Goal: Transaction & Acquisition: Purchase product/service

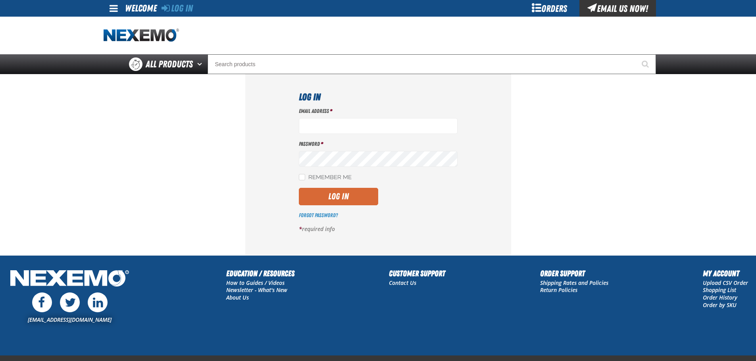
type input "bbuzbee@vtaig.com"
click at [331, 192] on button "Log In" at bounding box center [338, 196] width 79 height 17
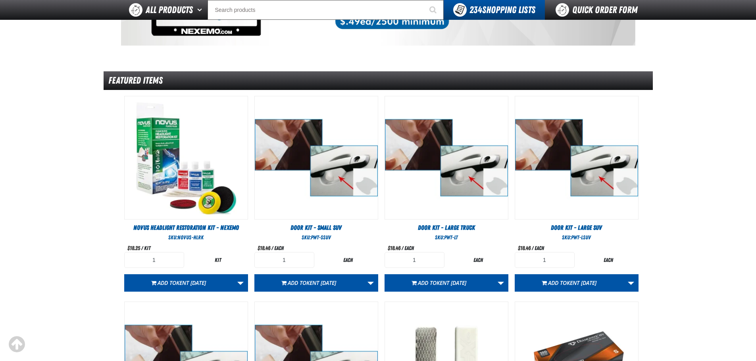
scroll to position [79, 0]
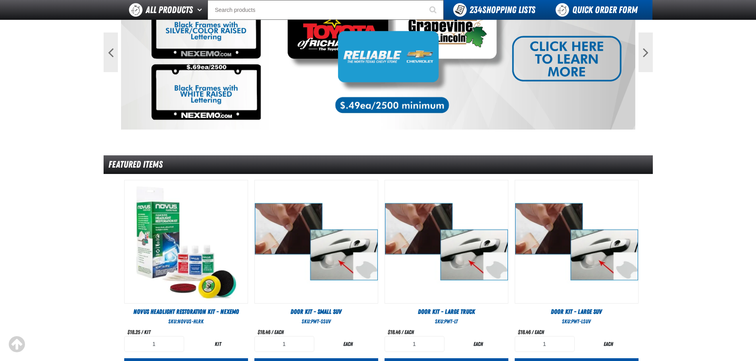
click at [592, 12] on link "Quick Order Form" at bounding box center [599, 10] width 108 height 20
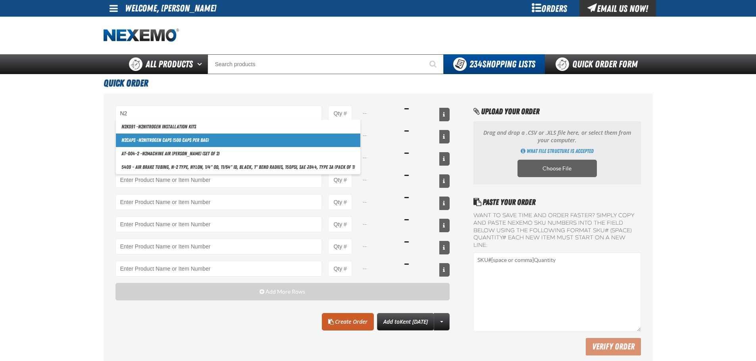
click at [201, 137] on link "N2 CAPS - N2 Nitrogen Caps (500 caps per bag)" at bounding box center [238, 140] width 244 height 13
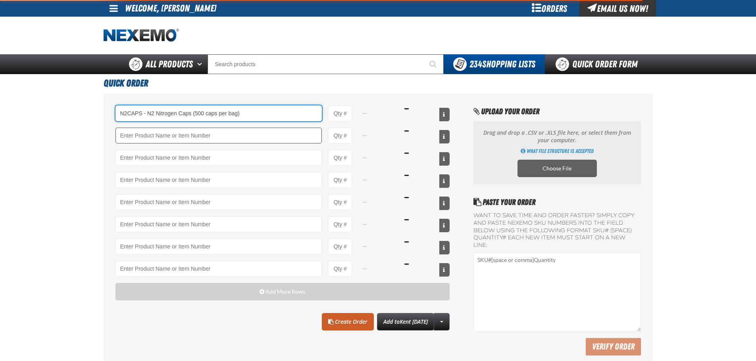
type input "N2CAPS - N2 Nitrogen Caps (500 caps per bag)"
type input "1"
select select "bag"
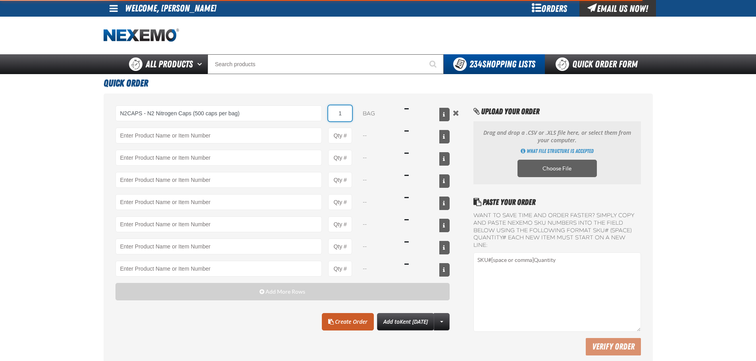
click at [345, 113] on input "1" at bounding box center [340, 114] width 24 height 16
type input "N2CAPS - N2 Nitrogen Caps (500 caps per bag)"
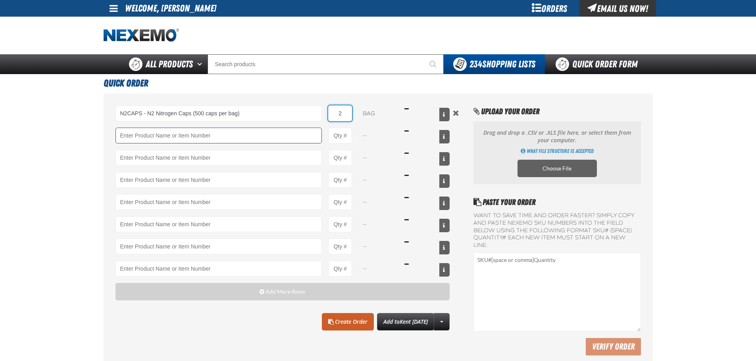
type input "2"
click at [253, 138] on input "Product" at bounding box center [218, 136] width 207 height 16
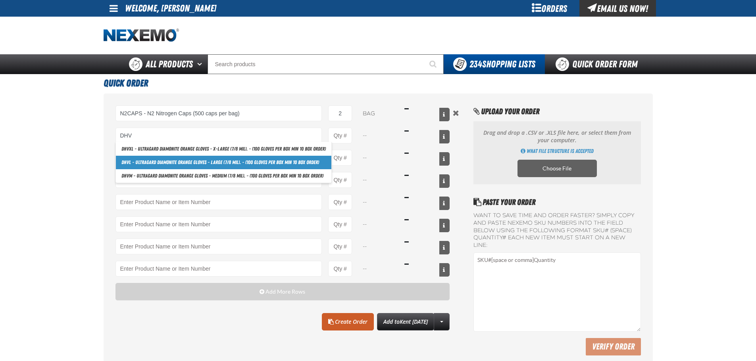
click at [200, 160] on link "DHV L - Ultragard Diamonite Orange Gloves - Large (7/8 mil). - (100 gloves per …" at bounding box center [223, 162] width 215 height 13
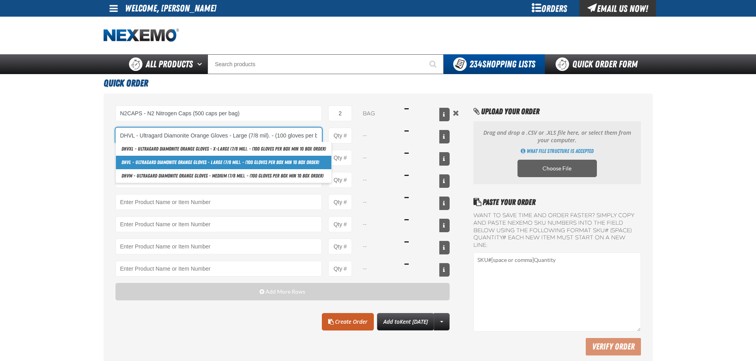
scroll to position [0, 53]
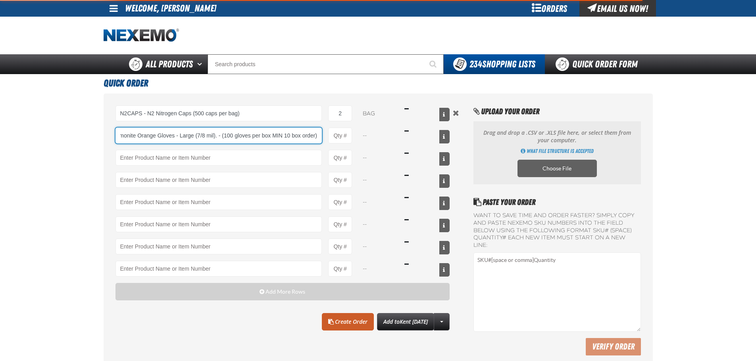
type input "DHVL - Ultragard Diamonite Orange Gloves - Large (7/8 mil). - (100 gloves per b…"
type input "1"
select select "box"
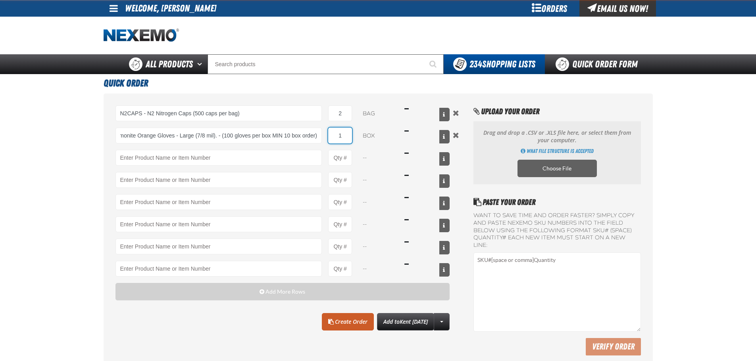
scroll to position [0, 0]
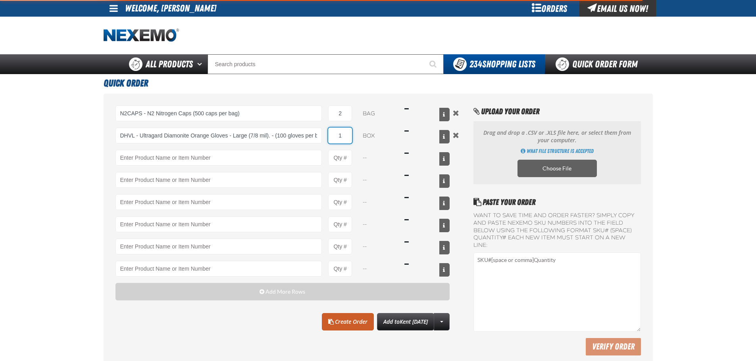
drag, startPoint x: 340, startPoint y: 129, endPoint x: 347, endPoint y: 135, distance: 9.0
click at [346, 131] on input "1" at bounding box center [340, 136] width 24 height 16
type input "DHVL - Ultragard Diamonite Orange Gloves - Large (7/8 mil). - (100 gloves per b…"
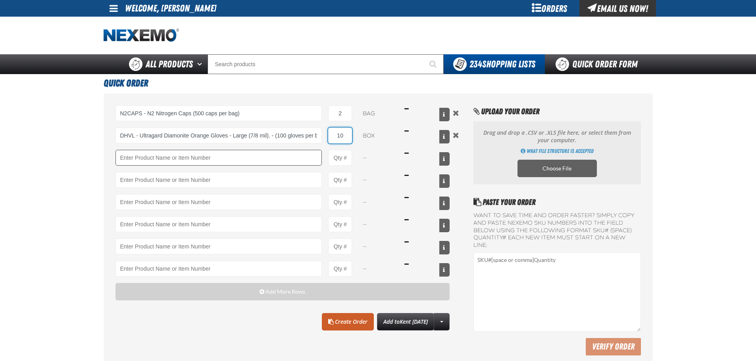
type input "10"
click at [268, 159] on input "Product" at bounding box center [218, 158] width 207 height 16
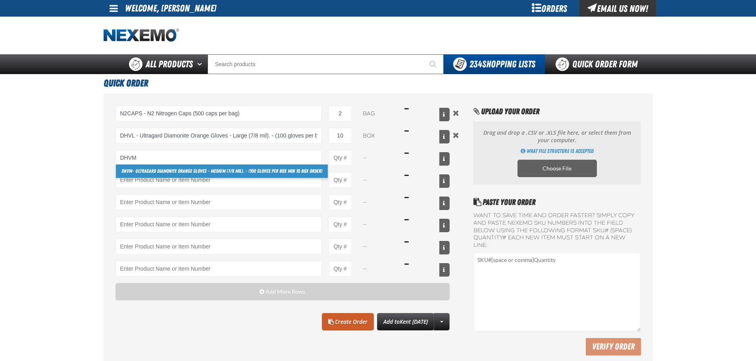
click at [200, 171] on link "DHVM - Ultragard Diamonite Orange Gloves - Medium (7/8 mil). - (100 gloves per …" at bounding box center [222, 171] width 212 height 13
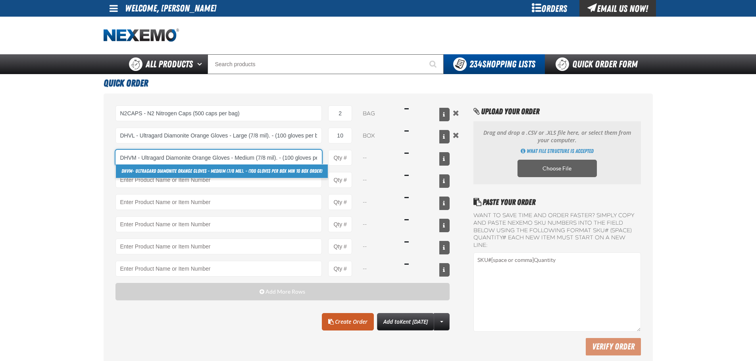
scroll to position [0, 60]
type input "DHVM - Ultragard Diamonite Orange Gloves - Medium (7/8 mil). - (100 gloves per …"
type input "1"
select select "box"
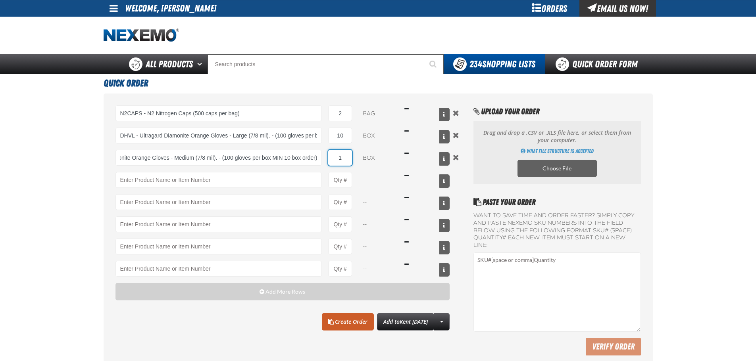
scroll to position [0, 0]
drag, startPoint x: 340, startPoint y: 157, endPoint x: 349, endPoint y: 156, distance: 9.2
click at [346, 156] on input "1" at bounding box center [340, 158] width 24 height 16
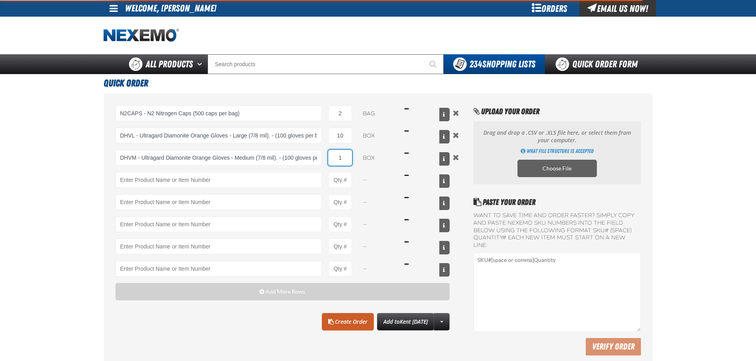
type input "DHVM - Ultragard Diamonite Orange Gloves - Medium (7/8 mil). - (100 gloves per …"
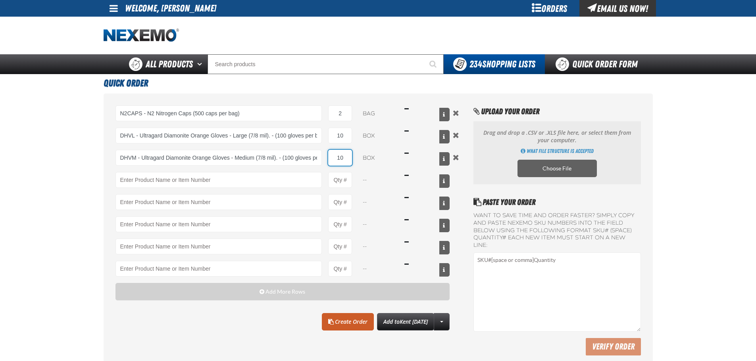
type input "10"
click at [461, 273] on div "N2CAPS - N2 Nitrogen Caps (500 caps per bag) N2 K091 - N2 Nitrogen Installation…" at bounding box center [378, 233] width 549 height 278
click at [340, 323] on link "Create Order" at bounding box center [348, 321] width 52 height 17
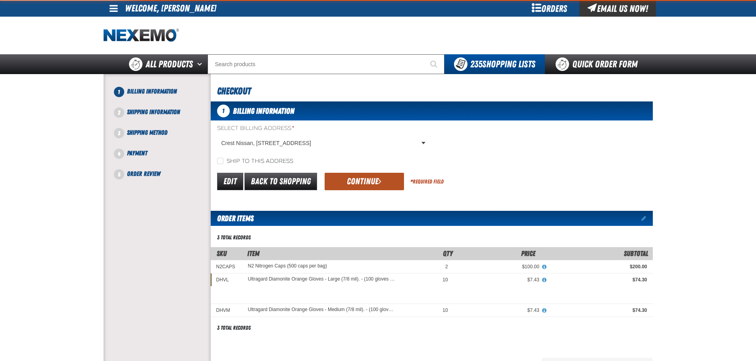
click at [359, 173] on button "Continue" at bounding box center [364, 181] width 79 height 17
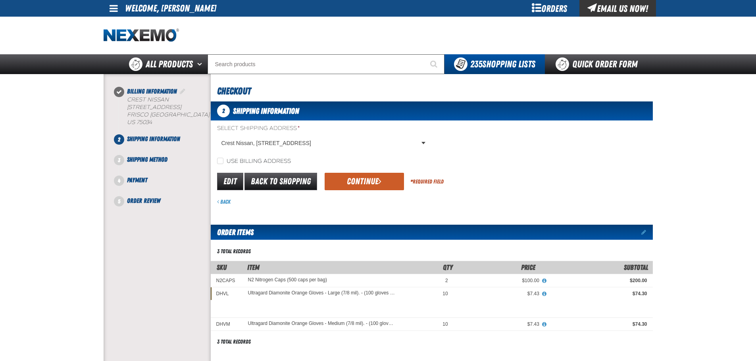
click at [340, 194] on form "Select Shipping Address * Crest Nissan, [STREET_ADDRESS] Crest Nissan, [STREET_…" at bounding box center [432, 165] width 442 height 81
click at [344, 183] on button "Continue" at bounding box center [364, 181] width 79 height 17
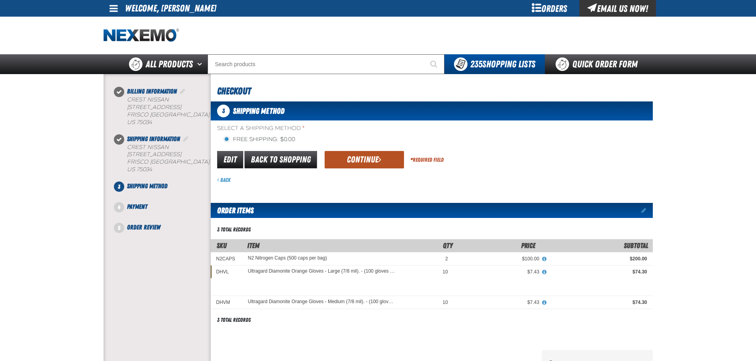
click at [352, 160] on button "Continue" at bounding box center [364, 159] width 79 height 17
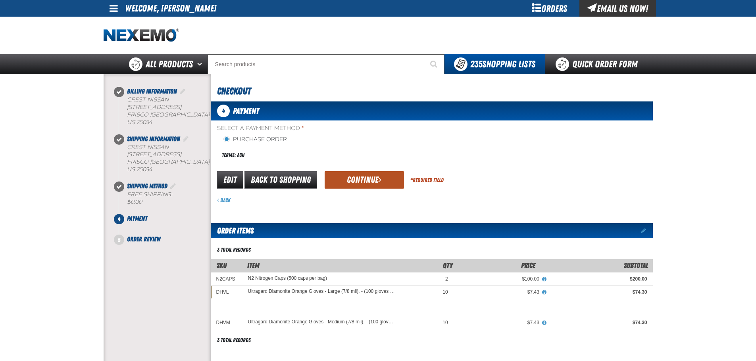
click at [351, 177] on button "Continue" at bounding box center [364, 179] width 79 height 17
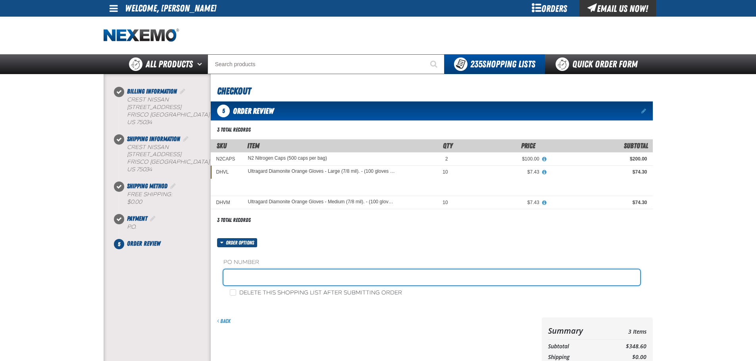
click at [337, 277] on input "text" at bounding box center [431, 278] width 417 height 16
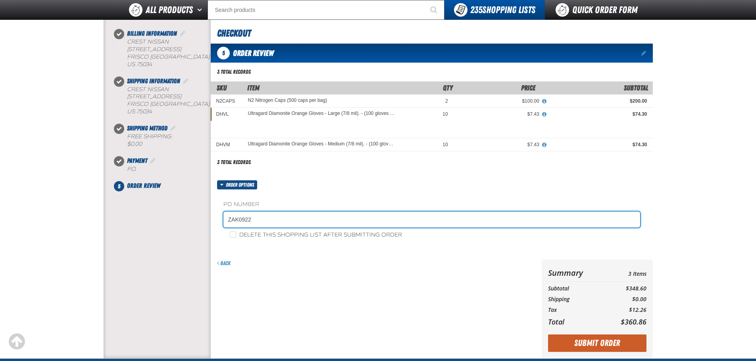
scroll to position [187, 0]
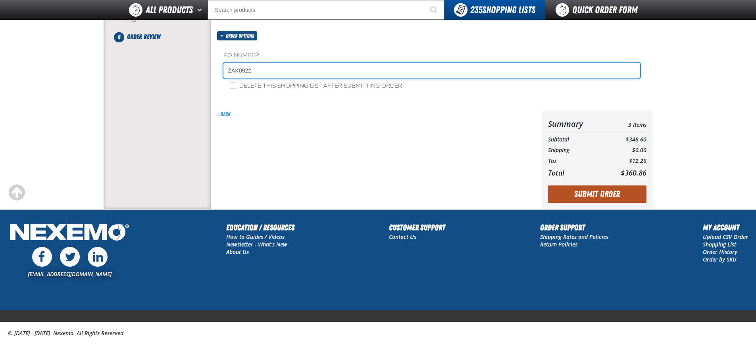
type input "ZAK0922"
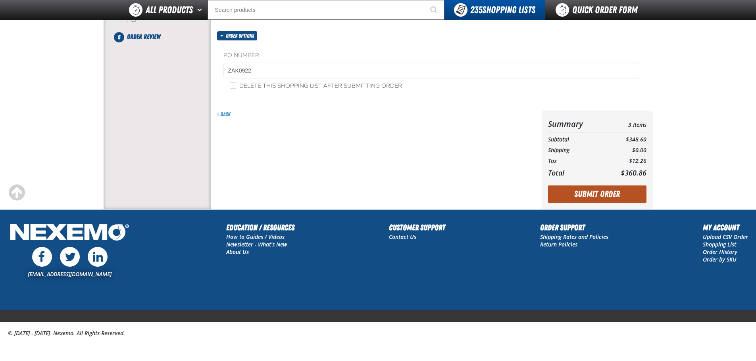
click at [577, 196] on button "Submit Order" at bounding box center [597, 194] width 98 height 17
